Goal: Task Accomplishment & Management: Manage account settings

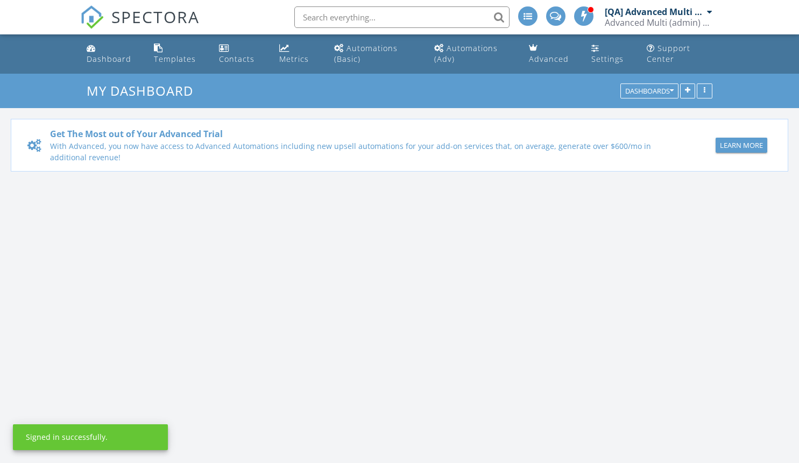
scroll to position [996, 816]
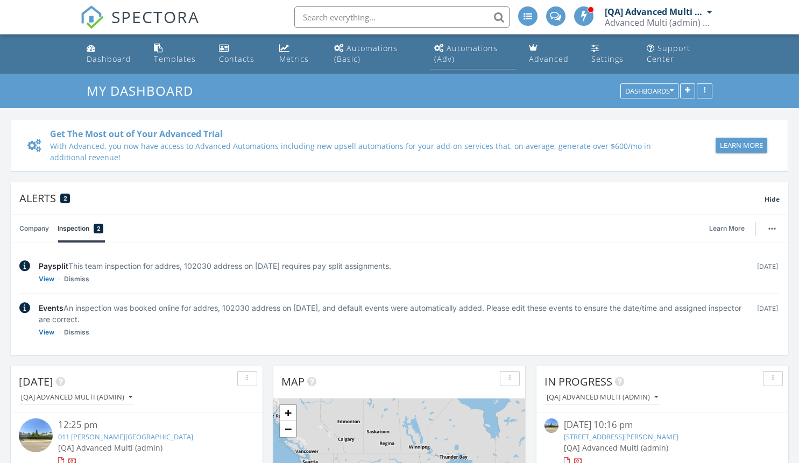
click at [473, 48] on div "Automations (Adv)" at bounding box center [466, 53] width 64 height 21
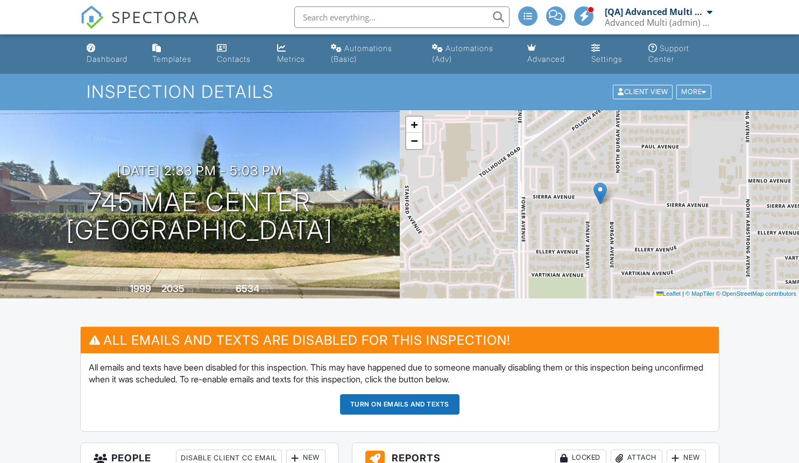
click at [399, 404] on button "Turn on emails and texts" at bounding box center [399, 405] width 119 height 20
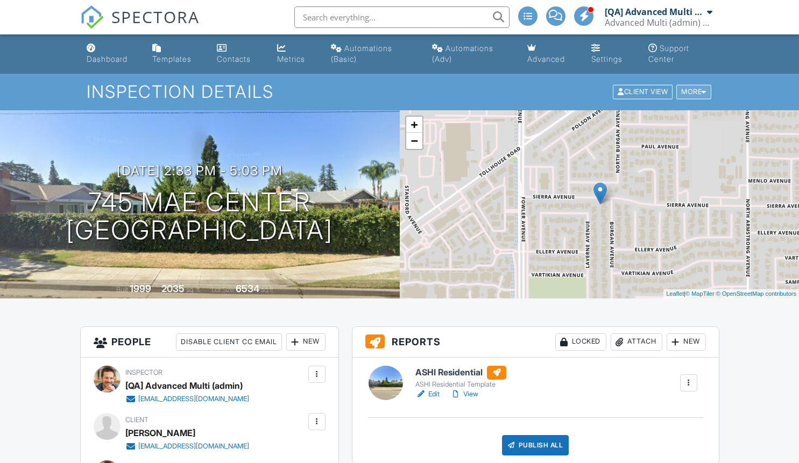
click at [692, 92] on div "More" at bounding box center [694, 92] width 35 height 15
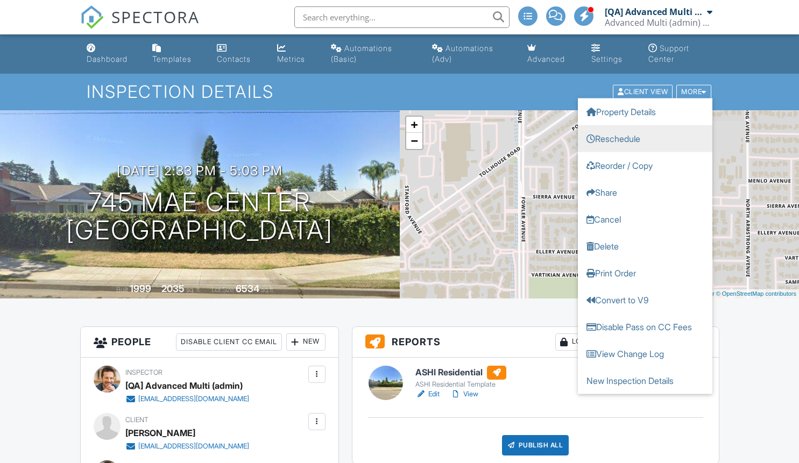
click at [645, 138] on link "Reschedule" at bounding box center [645, 138] width 135 height 27
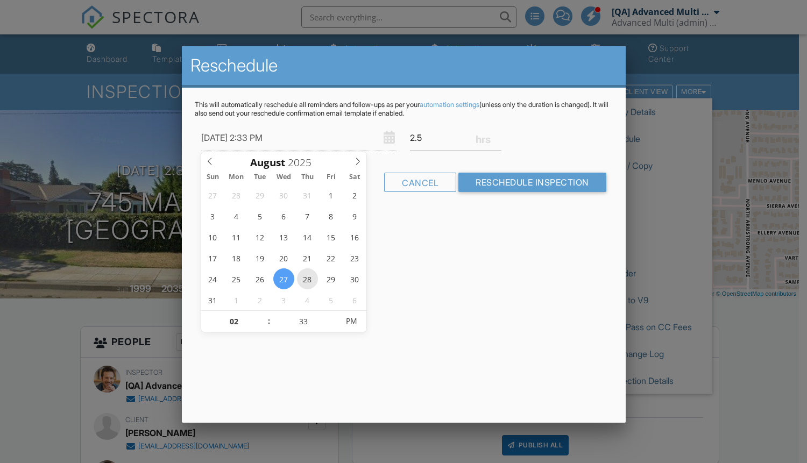
click at [307, 279] on span "28" at bounding box center [307, 279] width 21 height 21
type input "08/28/2025 2:33 PM"
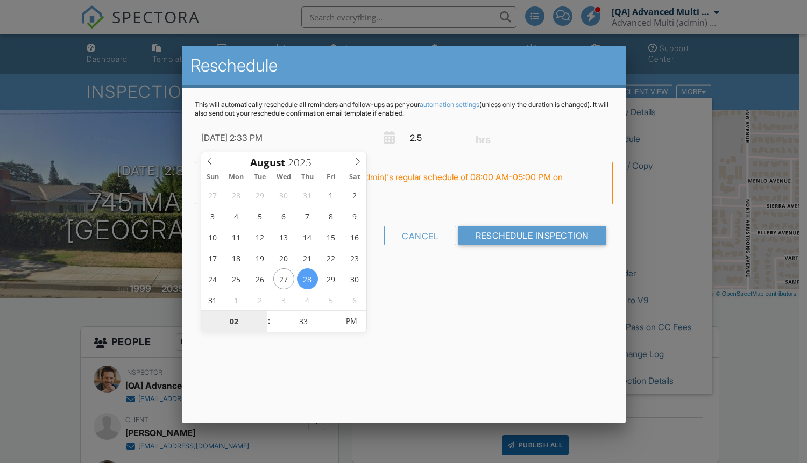
scroll to position [1, 0]
click at [234, 321] on input "02" at bounding box center [234, 322] width 66 height 22
type input "12"
type input "08/28/2025 12:33 PM"
type input "01"
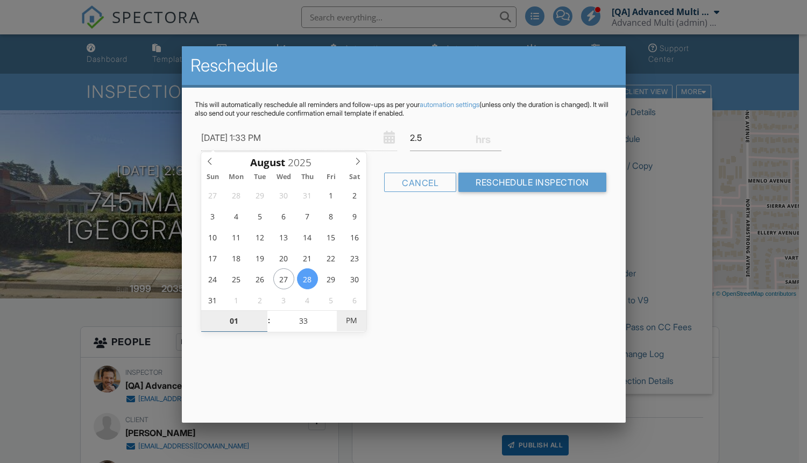
click at [351, 321] on span "PM" at bounding box center [352, 321] width 30 height 22
type input "[DATE] 1:33 AM"
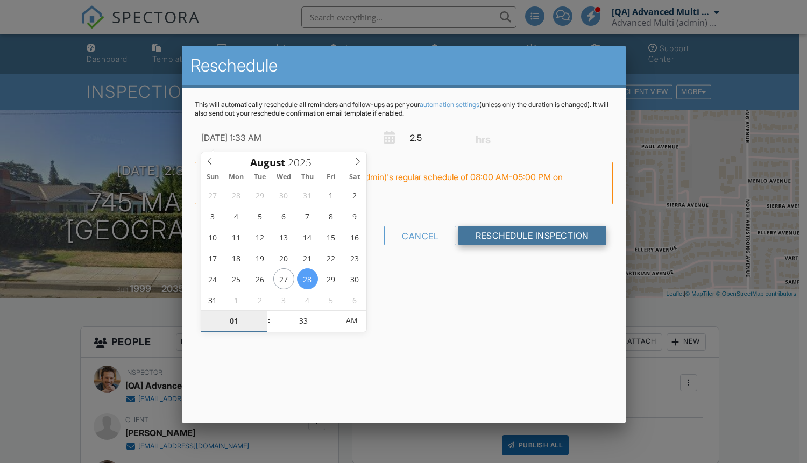
click at [531, 235] on input "Reschedule Inspection" at bounding box center [533, 235] width 148 height 19
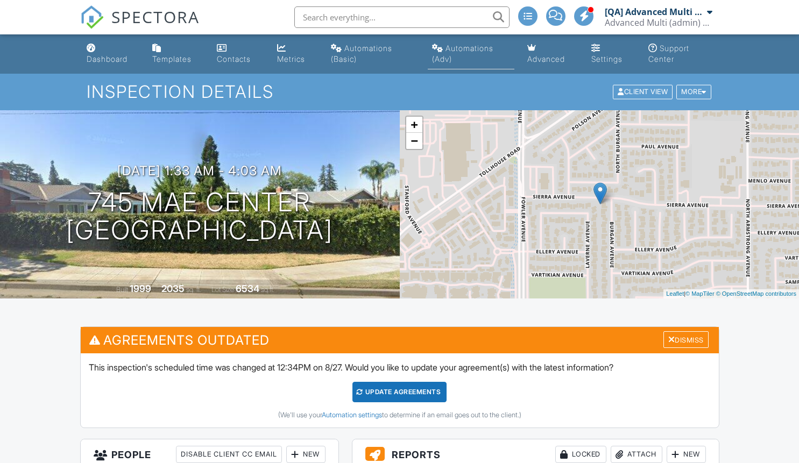
click at [470, 48] on div "Automations (Adv)" at bounding box center [462, 54] width 61 height 20
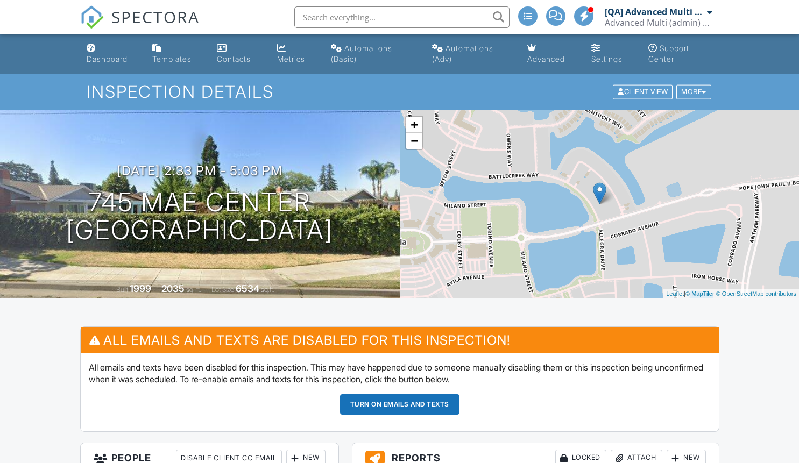
click at [399, 404] on button "Turn on emails and texts" at bounding box center [399, 405] width 119 height 20
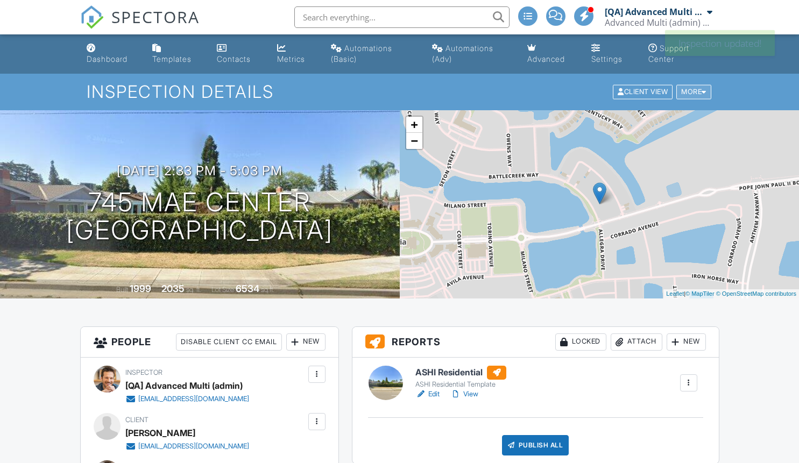
click at [692, 92] on div "More" at bounding box center [694, 92] width 35 height 15
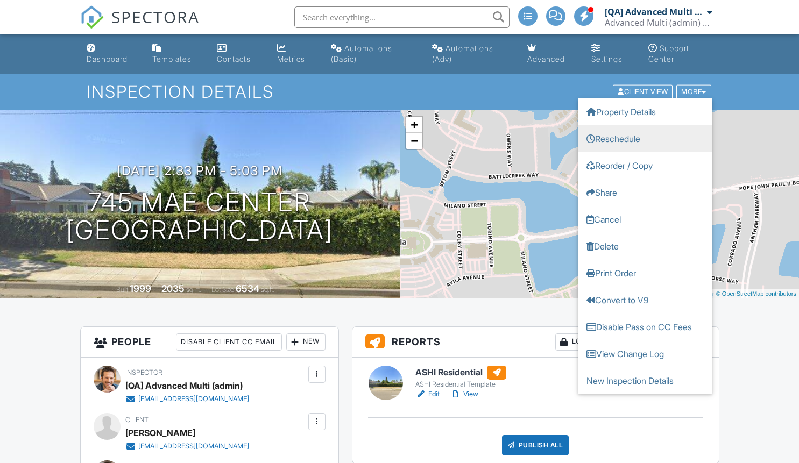
click at [645, 138] on link "Reschedule" at bounding box center [645, 138] width 135 height 27
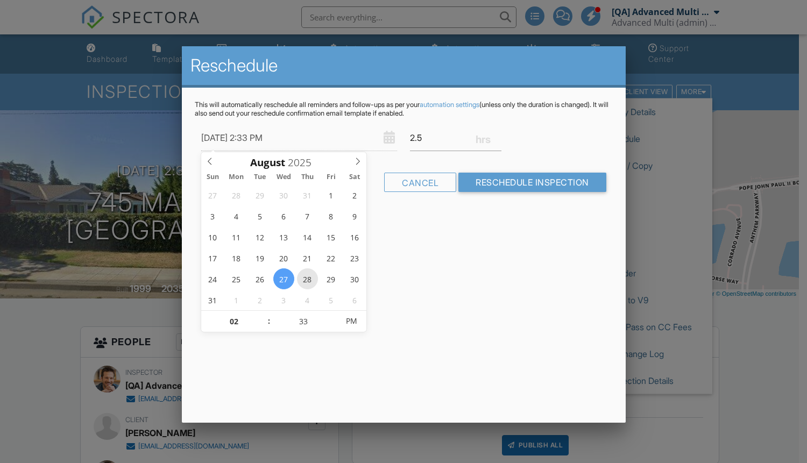
click at [307, 279] on span "28" at bounding box center [307, 279] width 21 height 21
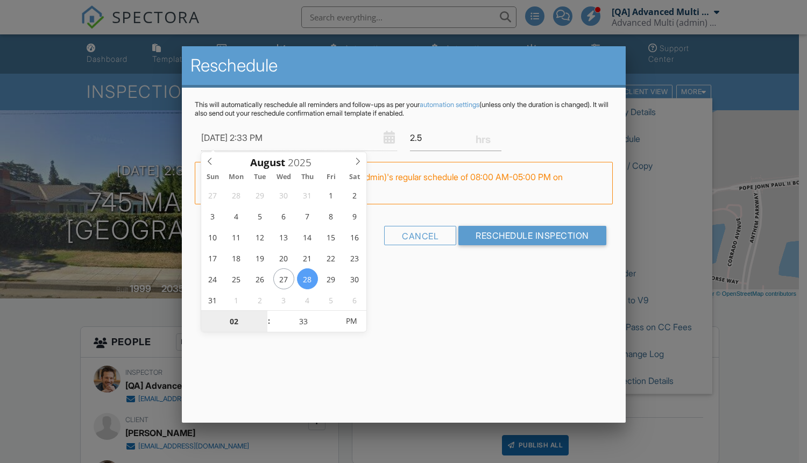
scroll to position [1, 0]
click at [234, 321] on input "02" at bounding box center [234, 322] width 66 height 22
type input "08/28/2025 12:33 PM"
type input "12"
type input "01"
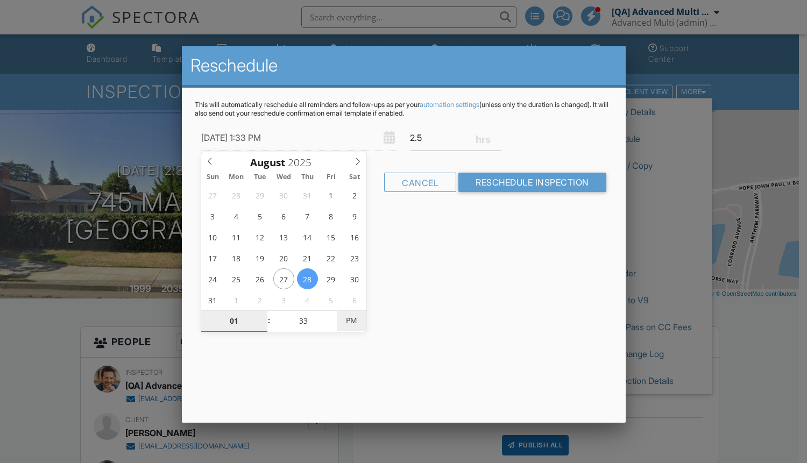
click at [351, 321] on span "PM" at bounding box center [352, 321] width 30 height 22
type input "[DATE] 1:33 AM"
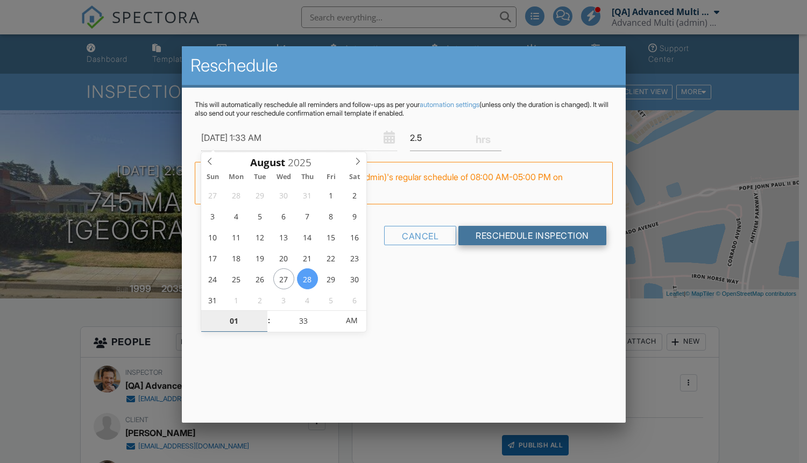
click at [531, 235] on input "Reschedule Inspection" at bounding box center [533, 235] width 148 height 19
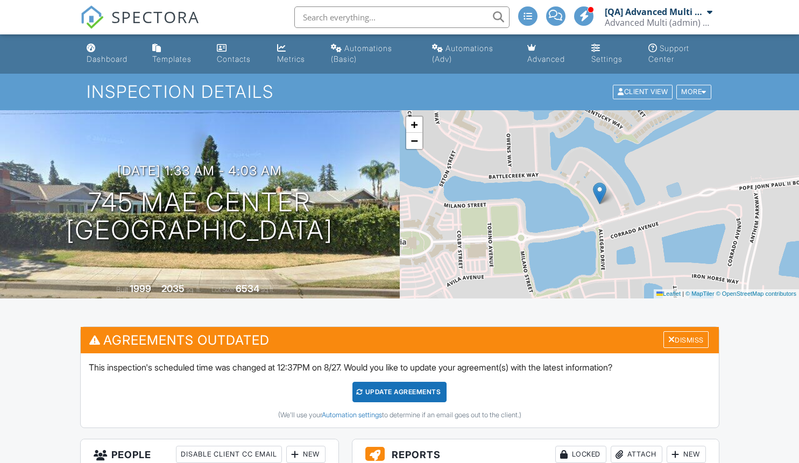
scroll to position [1341, 0]
